Goal: Navigation & Orientation: Find specific page/section

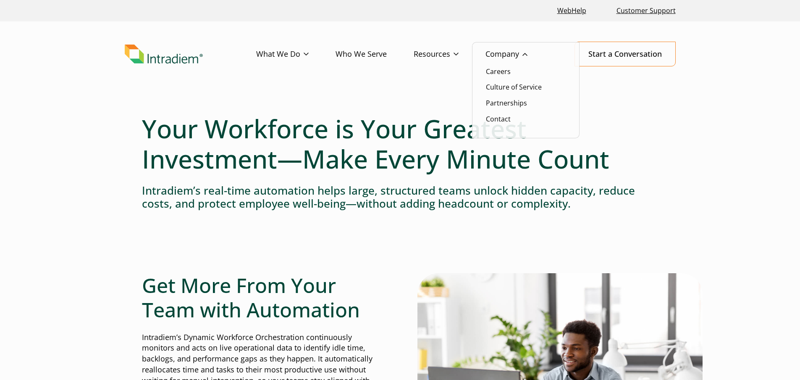
click at [514, 54] on link "Company" at bounding box center [520, 54] width 69 height 24
